Goal: Book appointment/travel/reservation

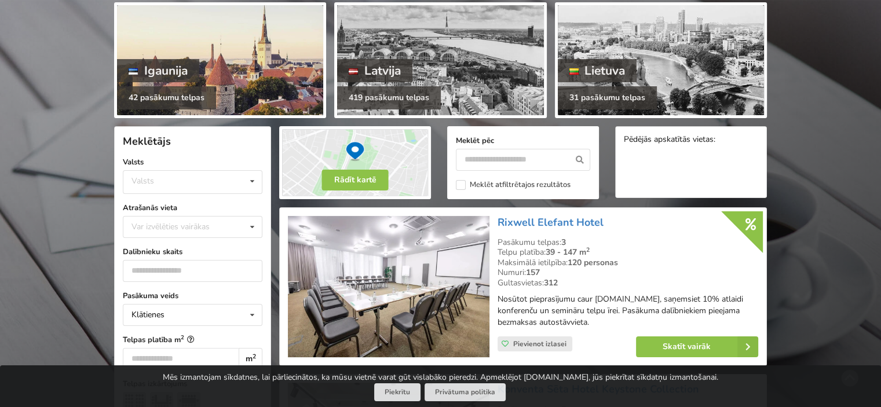
scroll to position [174, 0]
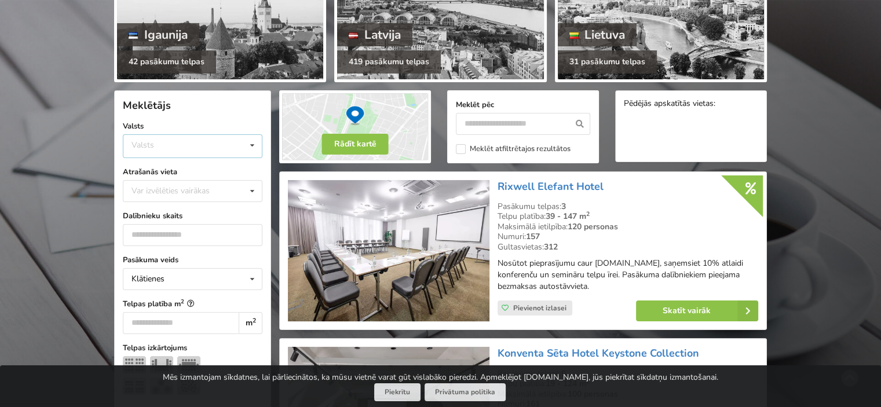
click at [167, 136] on div "Valsts Igaunija Latvija Lietuva" at bounding box center [193, 146] width 140 height 24
click at [167, 185] on div "Latvija" at bounding box center [192, 189] width 138 height 21
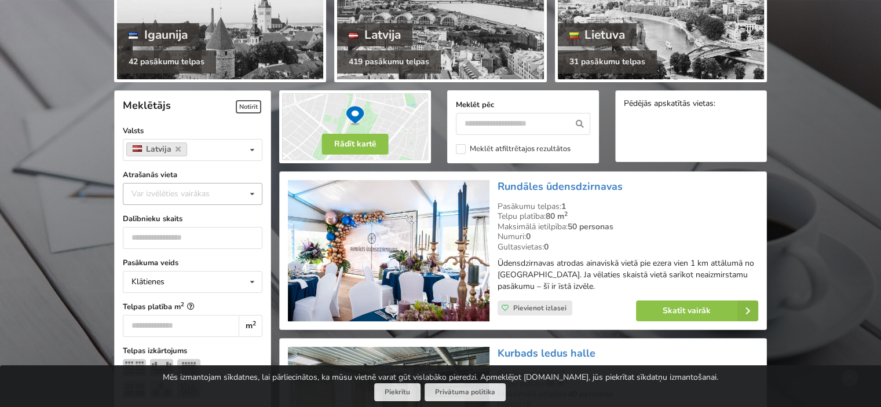
scroll to position [260, 0]
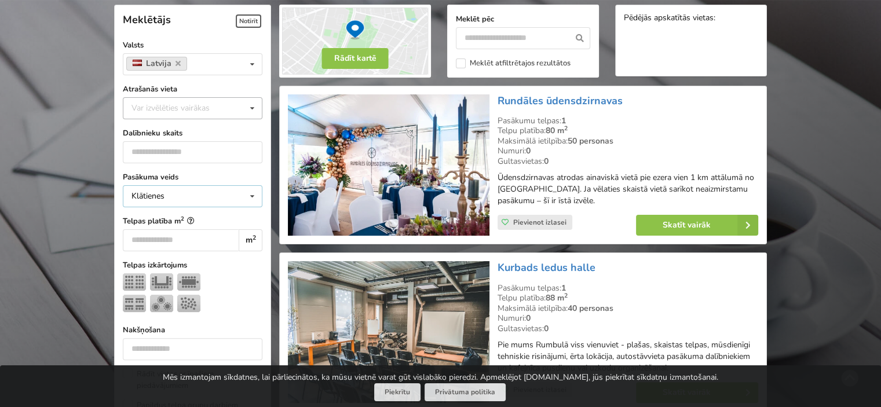
click at [166, 185] on div "Klātienes Klātienes Tiešsaistes Klātienes ar tiešraidi" at bounding box center [193, 196] width 140 height 22
click at [204, 108] on div "Var izvēlēties vairākas" at bounding box center [182, 107] width 107 height 13
type input "***"
click at [194, 125] on div "[GEOGRAPHIC_DATA]" at bounding box center [192, 129] width 138 height 21
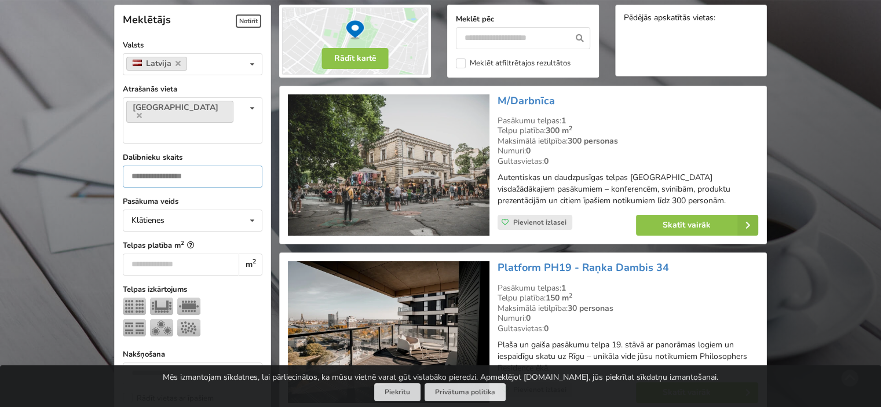
click at [194, 166] on input "number" at bounding box center [193, 177] width 140 height 22
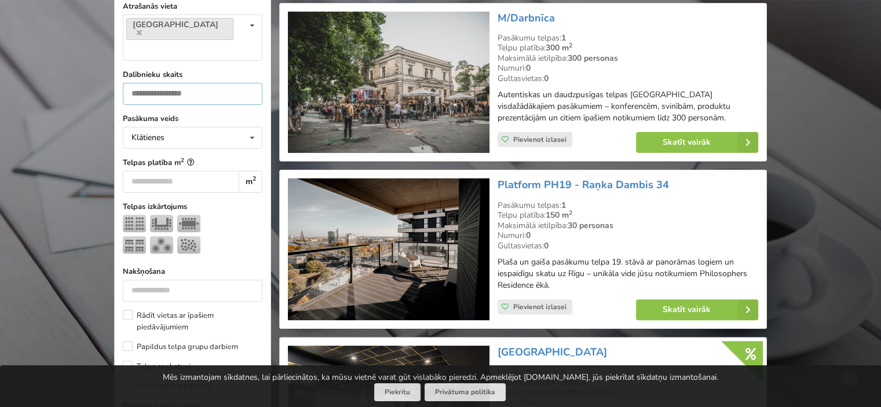
scroll to position [375, 0]
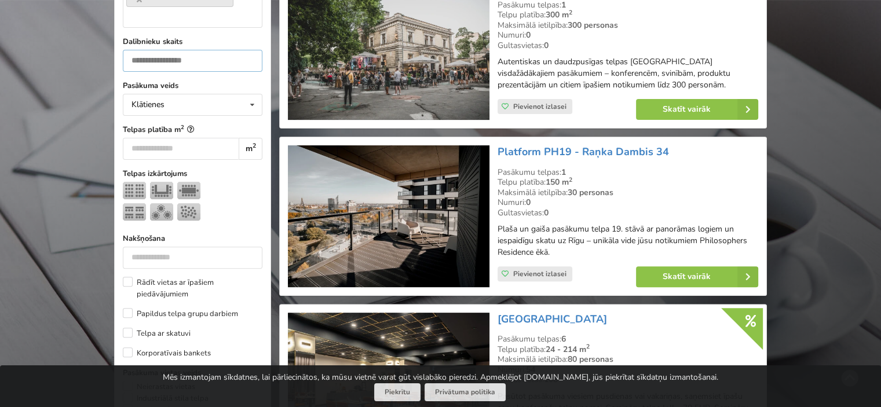
click at [220, 50] on input "number" at bounding box center [193, 61] width 140 height 22
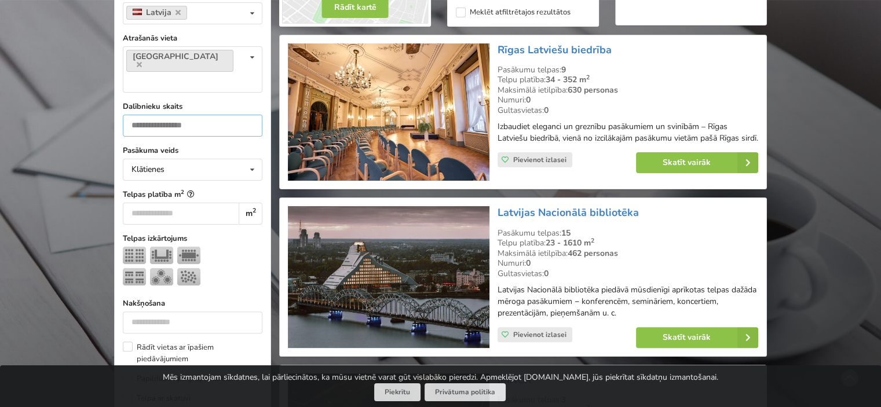
scroll to position [318, 0]
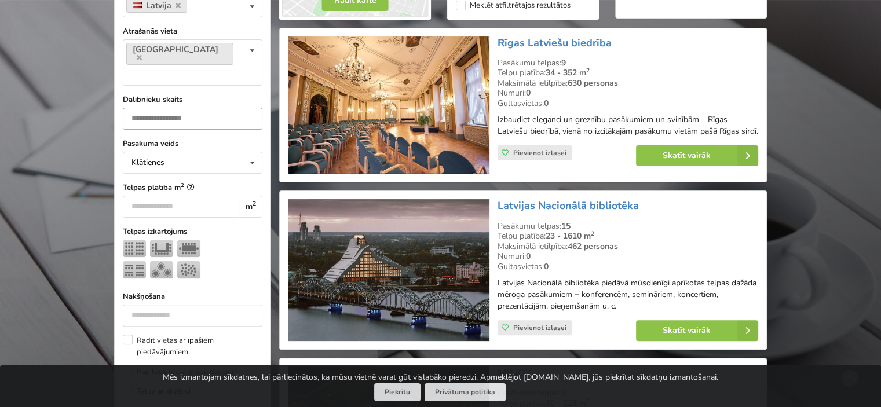
drag, startPoint x: 158, startPoint y: 90, endPoint x: 108, endPoint y: 92, distance: 49.3
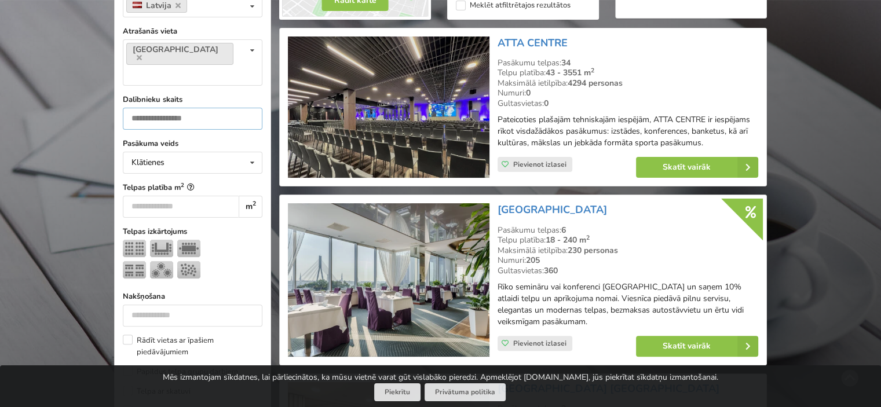
scroll to position [260, 0]
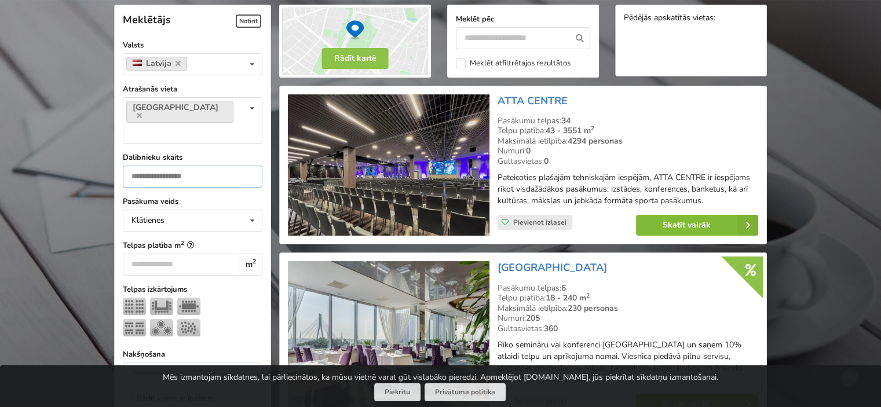
type input "**"
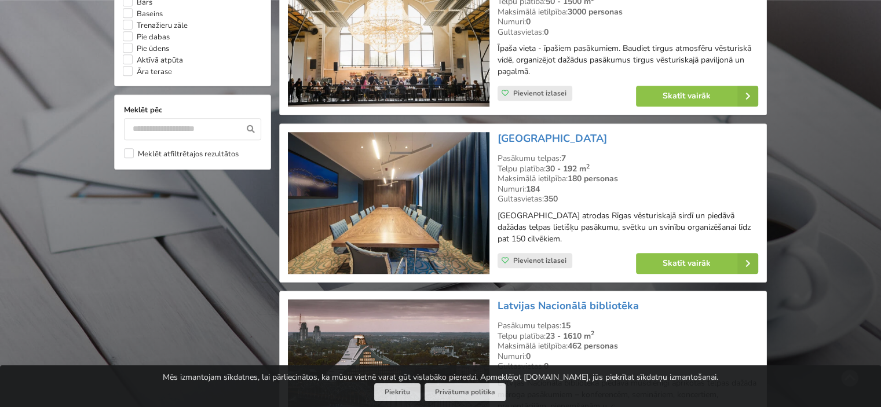
scroll to position [1129, 0]
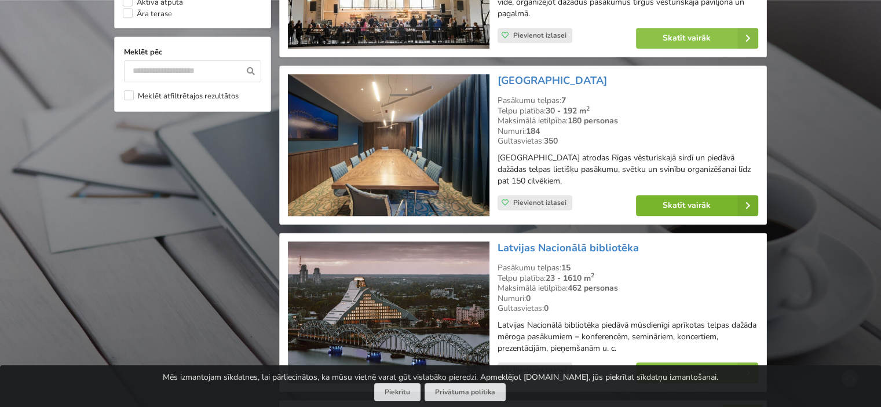
click at [674, 203] on link "Skatīt vairāk" at bounding box center [697, 205] width 122 height 21
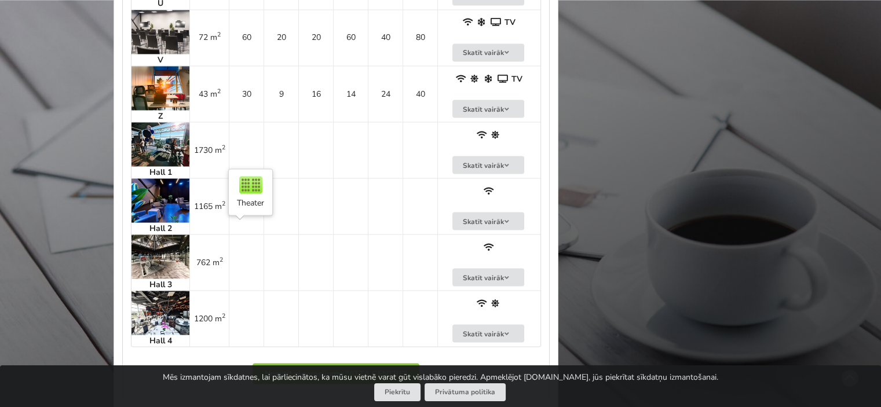
scroll to position [2086, 0]
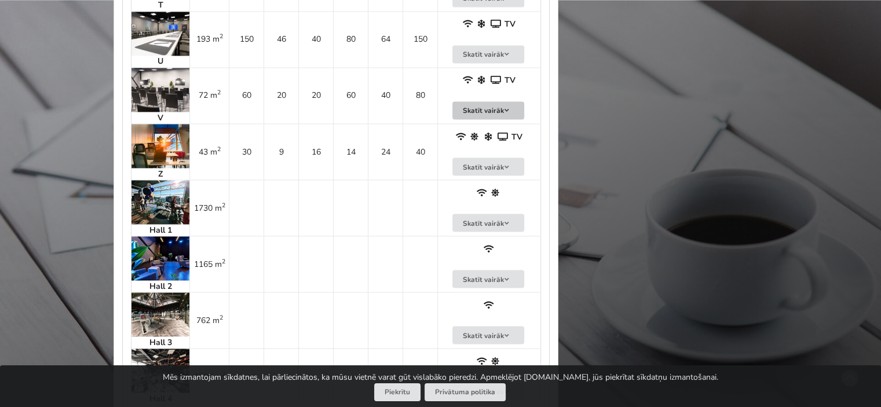
click at [499, 103] on button "Skatīt vairāk" at bounding box center [489, 110] width 72 height 18
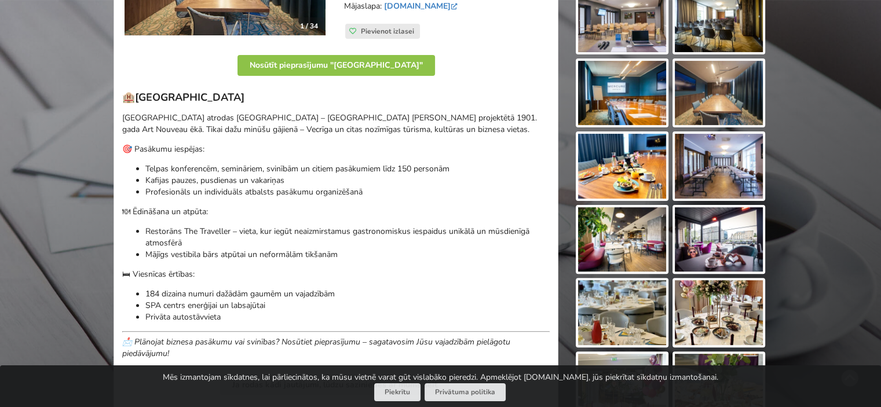
scroll to position [232, 0]
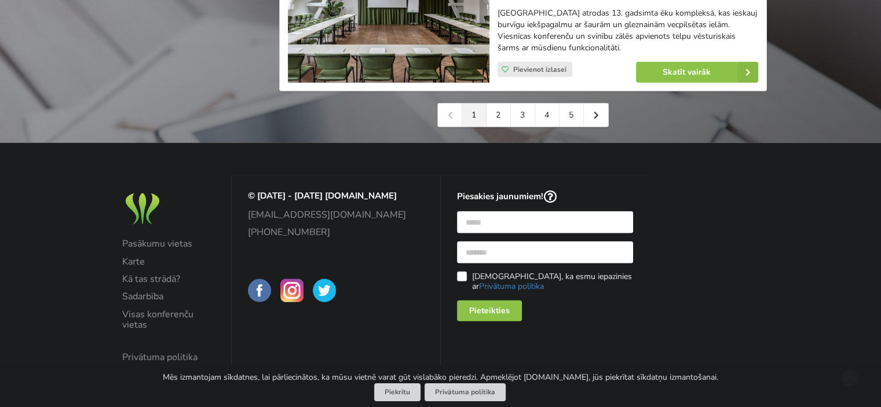
scroll to position [2809, 0]
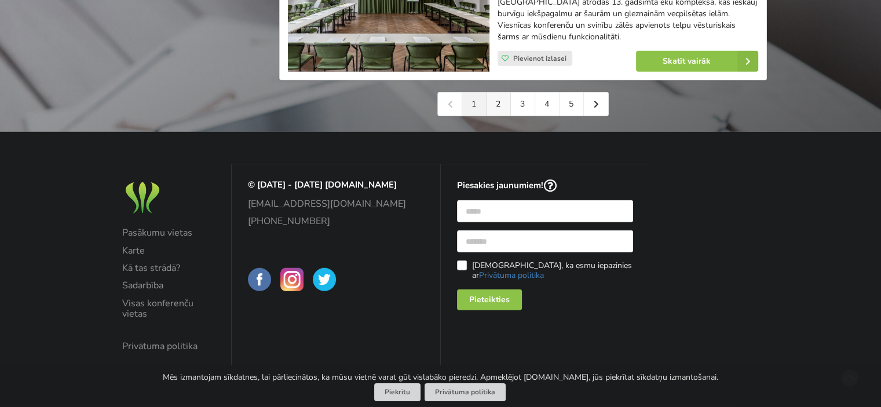
click at [495, 99] on link "2" at bounding box center [499, 104] width 24 height 23
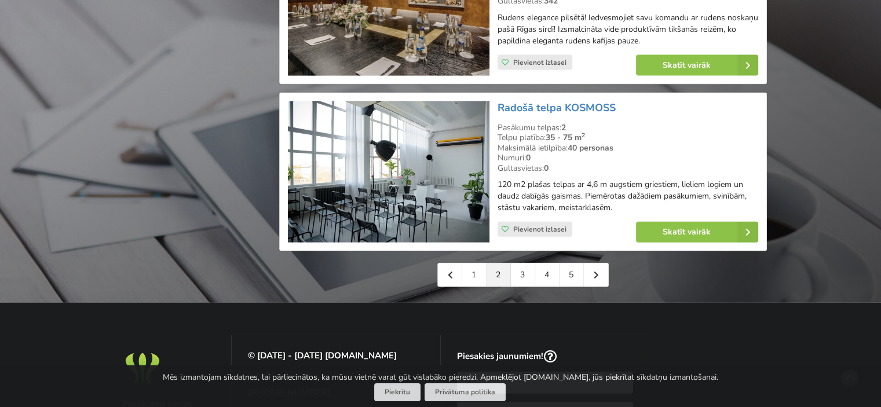
scroll to position [2723, 0]
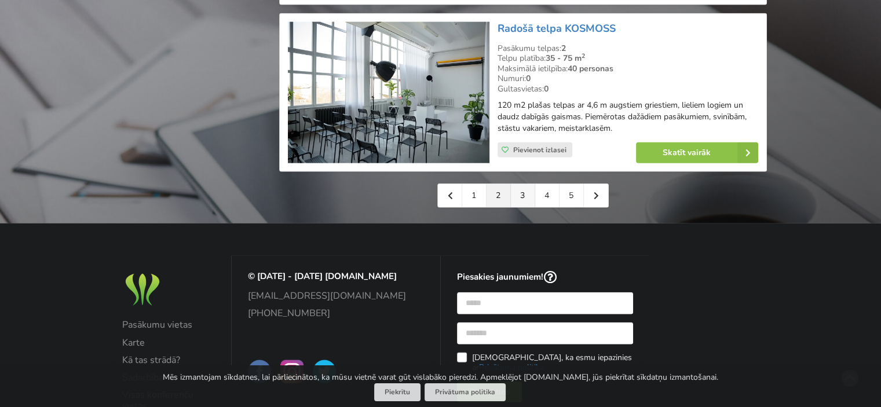
click at [519, 184] on link "3" at bounding box center [523, 195] width 24 height 23
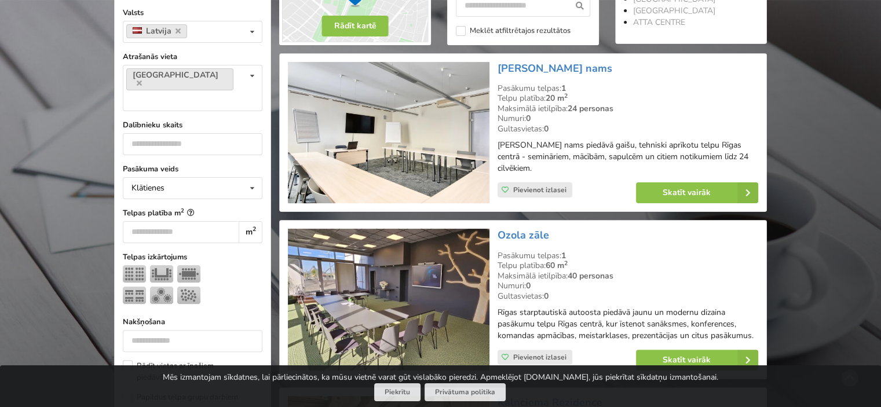
scroll to position [348, 0]
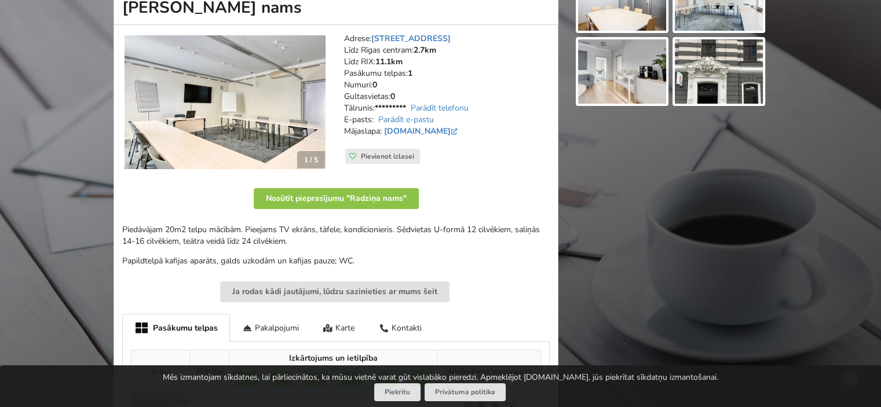
scroll to position [116, 0]
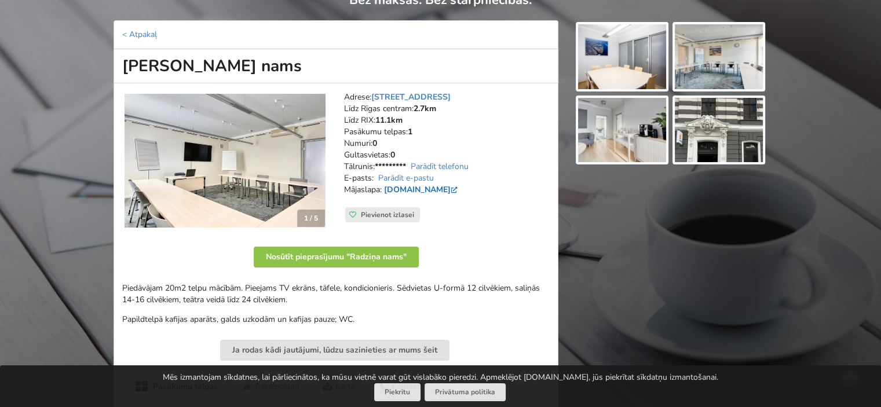
click at [436, 191] on link "[DOMAIN_NAME]" at bounding box center [422, 189] width 76 height 11
